Goal: Check status: Check status

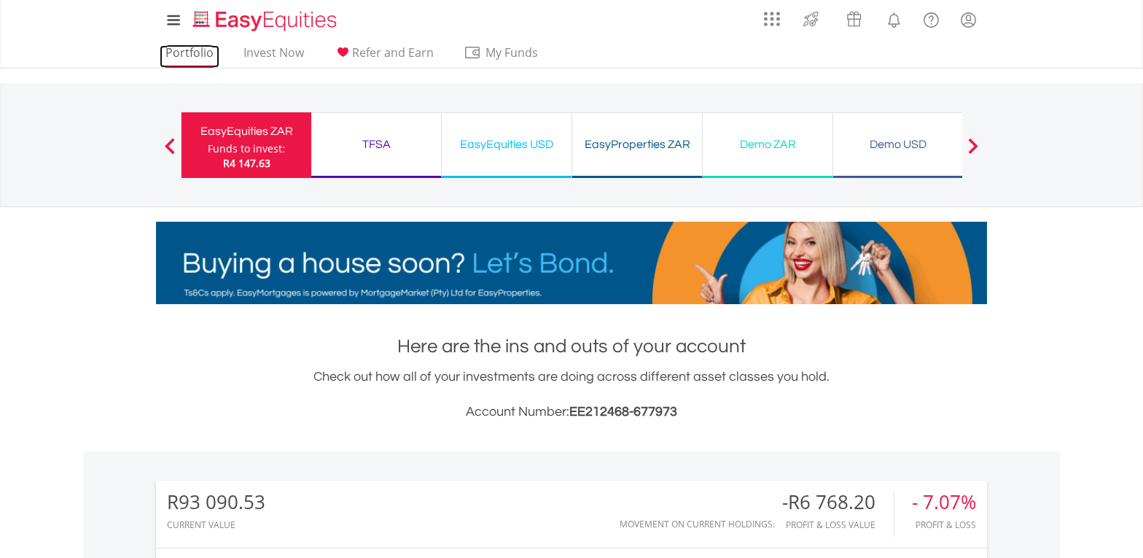
click at [182, 52] on link "Portfolio" at bounding box center [190, 56] width 60 height 23
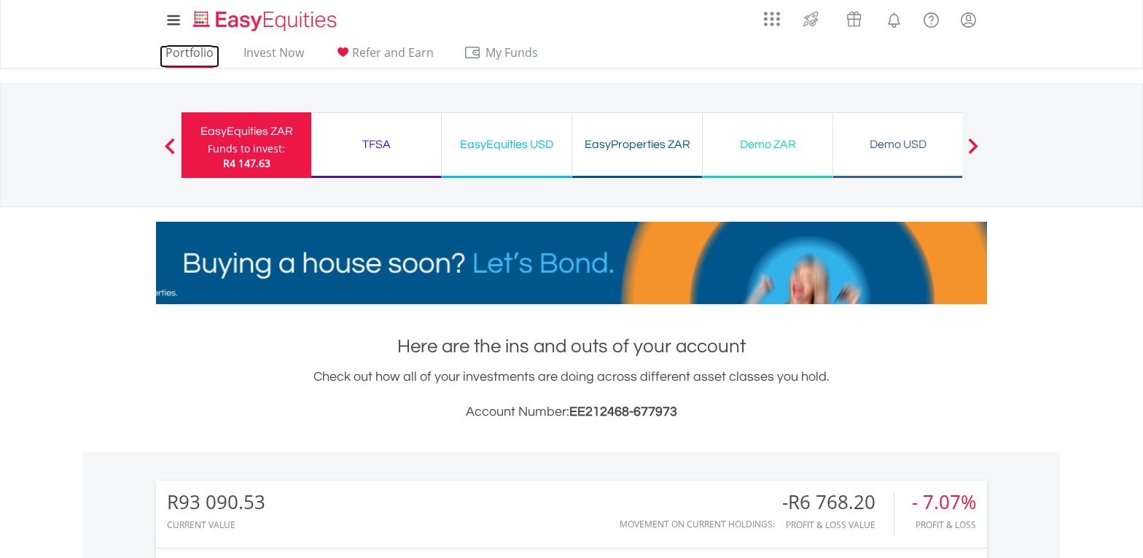
click at [182, 50] on link "Portfolio" at bounding box center [190, 56] width 60 height 23
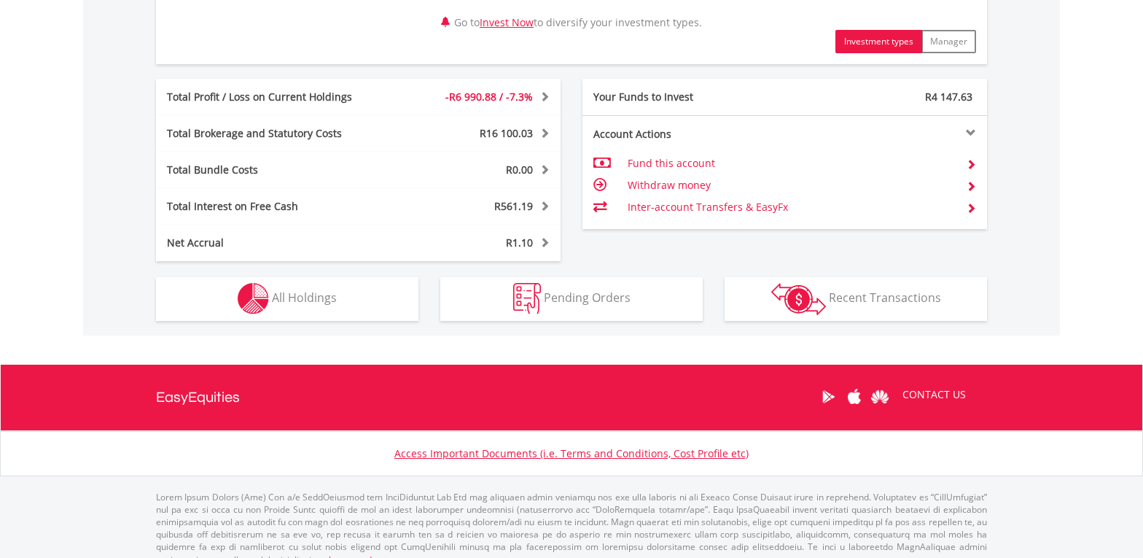
scroll to position [763, 0]
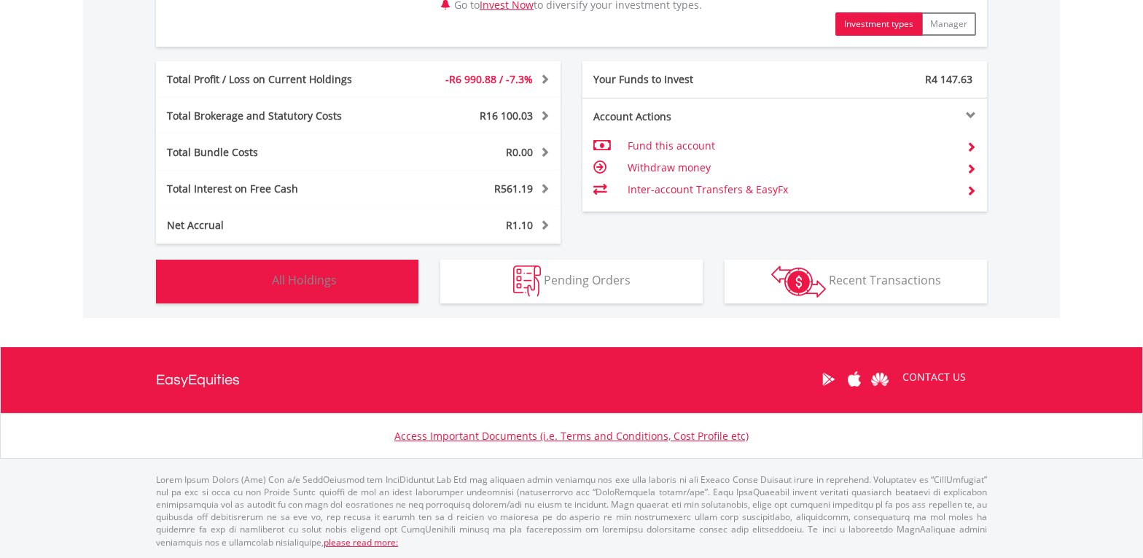
click at [337, 283] on button "Holdings All Holdings" at bounding box center [287, 282] width 262 height 44
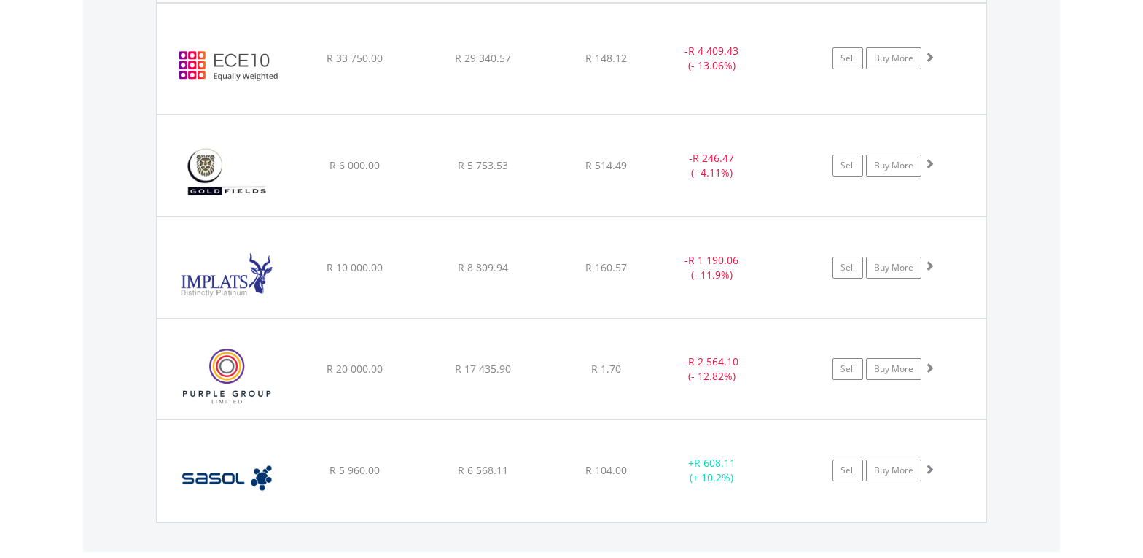
scroll to position [1285, 0]
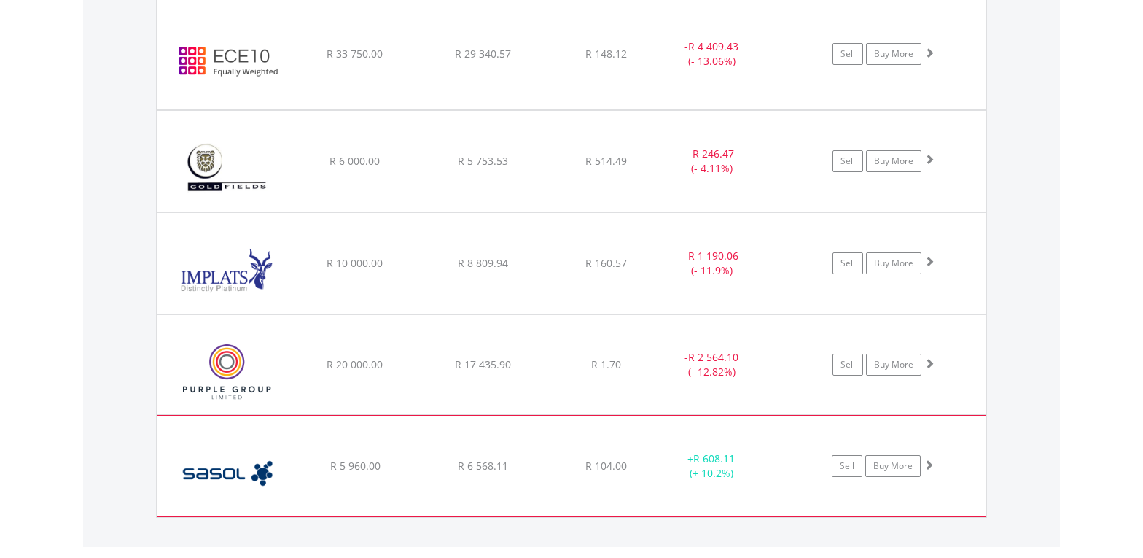
click at [931, 464] on span at bounding box center [929, 464] width 10 height 10
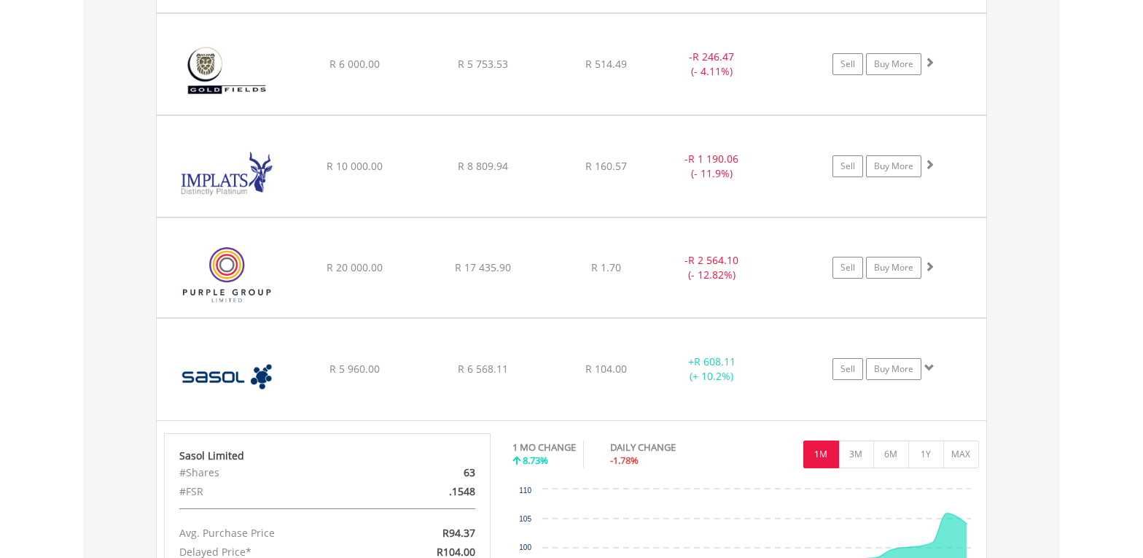
scroll to position [1402, 0]
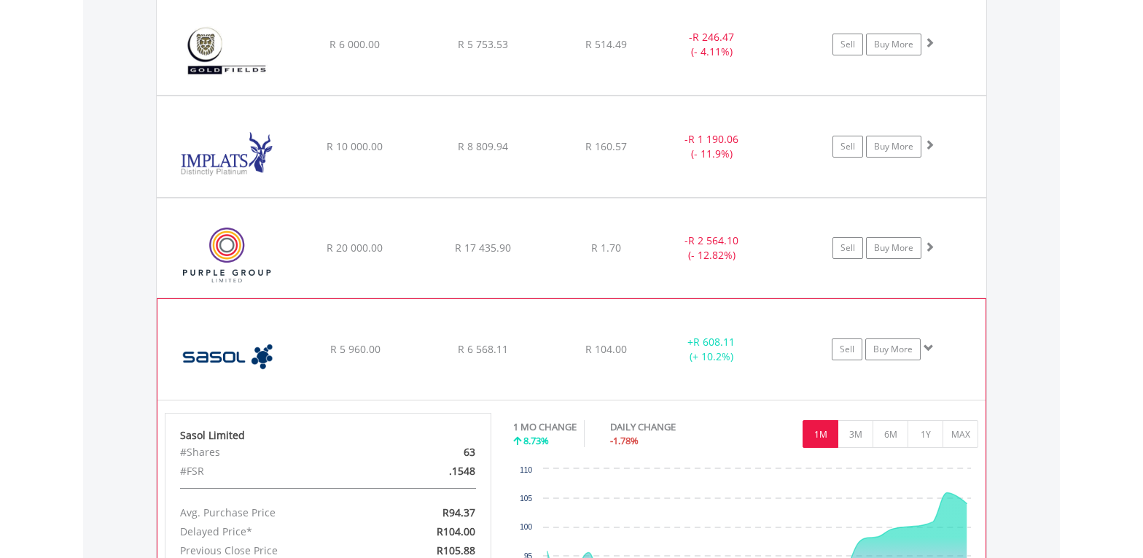
click at [932, 348] on span at bounding box center [929, 348] width 10 height 10
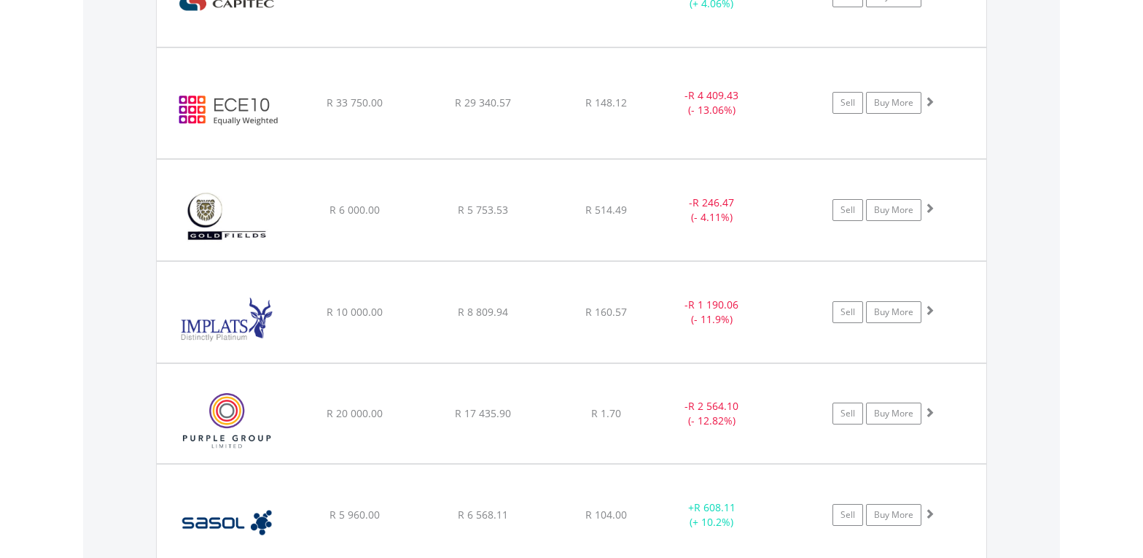
scroll to position [1110, 0]
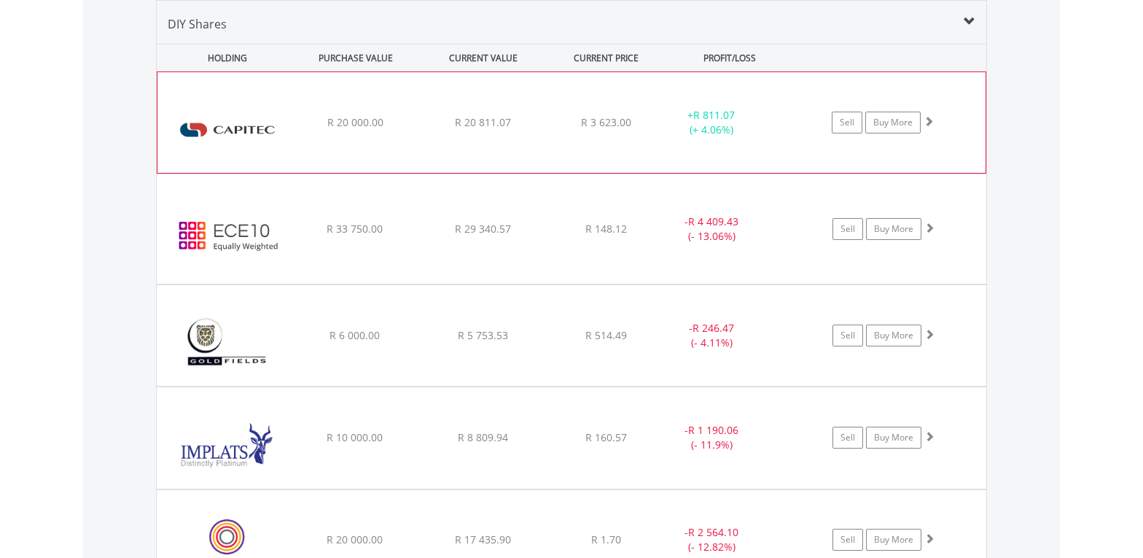
click at [927, 125] on span at bounding box center [929, 121] width 10 height 10
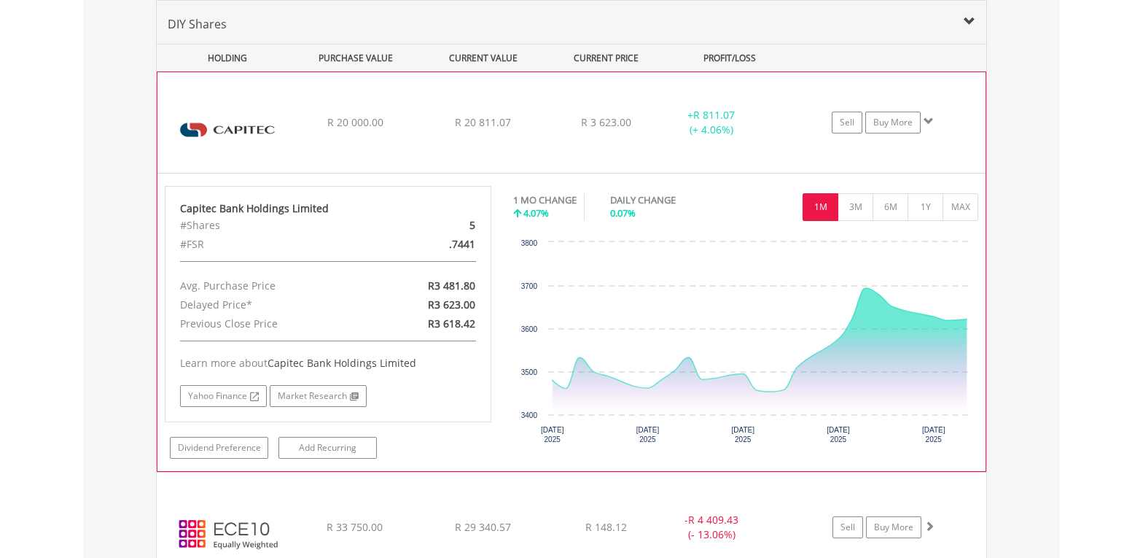
click at [927, 125] on span at bounding box center [929, 121] width 10 height 10
